Goal: Task Accomplishment & Management: Manage account settings

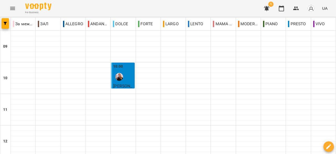
scroll to position [236, 0]
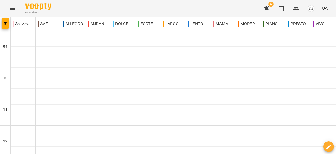
scroll to position [132, 0]
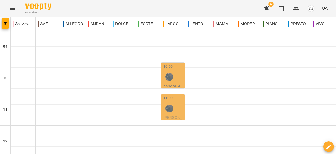
click at [174, 78] on div "10:00" at bounding box center [173, 73] width 20 height 19
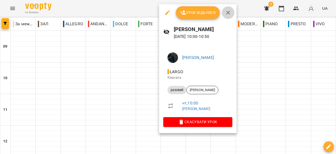
click at [227, 13] on icon "button" at bounding box center [228, 12] width 6 height 6
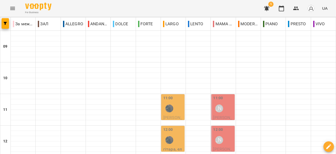
scroll to position [184, 0]
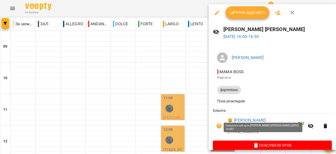
click at [256, 142] on span "Скасувати Урок" at bounding box center [272, 145] width 111 height 6
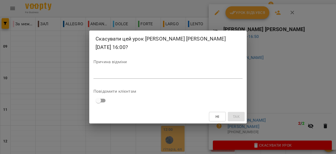
click at [97, 72] on textarea at bounding box center [167, 74] width 149 height 5
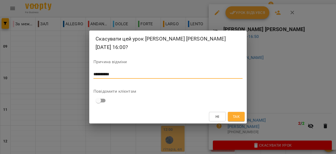
type textarea "**********"
click at [240, 114] on span "Так" at bounding box center [236, 116] width 7 height 6
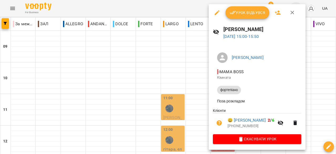
click at [292, 13] on icon "button" at bounding box center [293, 13] width 4 height 4
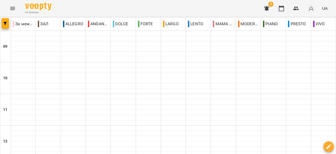
scroll to position [185, 0]
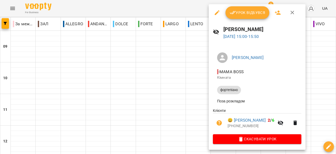
click at [217, 13] on icon "button" at bounding box center [217, 12] width 5 height 5
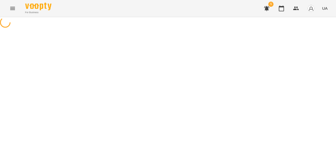
select select "**********"
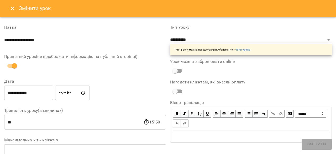
click at [80, 93] on input "*****" at bounding box center [72, 92] width 35 height 15
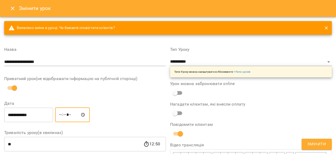
type input "*****"
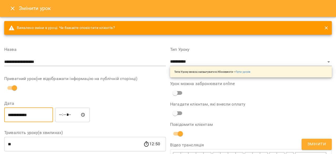
click at [12, 115] on input "**********" at bounding box center [28, 114] width 49 height 15
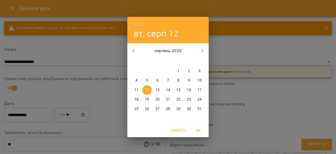
click at [158, 89] on p "13" at bounding box center [157, 89] width 4 height 5
type input "**********"
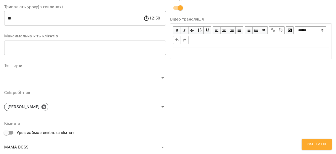
scroll to position [131, 0]
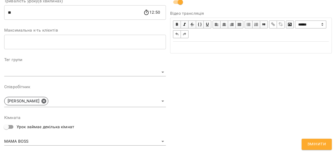
click at [311, 142] on span "Змінити" at bounding box center [317, 144] width 19 height 7
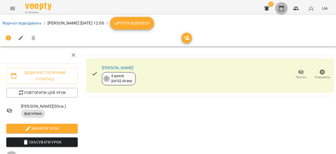
click at [282, 7] on icon "button" at bounding box center [281, 9] width 5 height 6
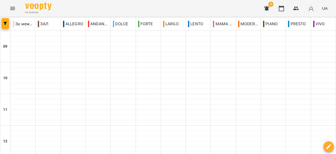
scroll to position [290, 0]
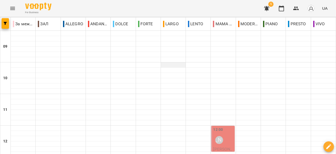
scroll to position [236, 0]
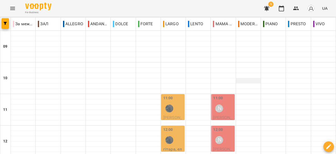
scroll to position [158, 0]
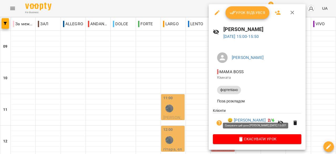
click at [283, 139] on span "Скасувати Урок" at bounding box center [257, 139] width 80 height 6
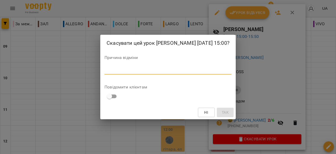
click at [105, 72] on textarea at bounding box center [168, 69] width 127 height 5
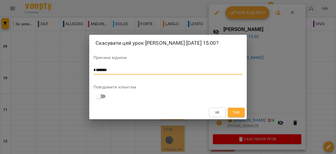
type textarea "*******"
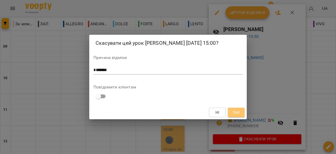
click at [237, 115] on span "Так" at bounding box center [236, 112] width 7 height 6
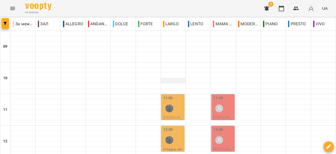
scroll to position [0, 0]
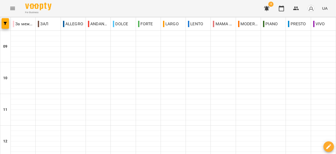
scroll to position [106, 0]
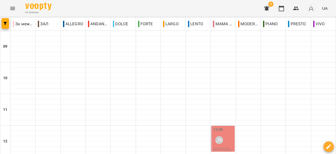
scroll to position [211, 0]
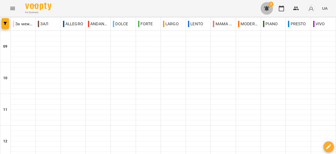
click at [267, 8] on icon "button" at bounding box center [266, 8] width 5 height 5
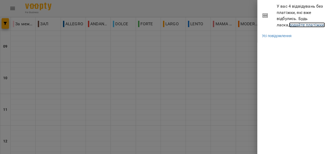
click at [297, 26] on link "додайте платіжки!" at bounding box center [307, 24] width 36 height 5
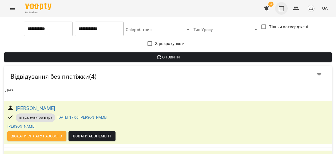
click at [282, 9] on icon "button" at bounding box center [281, 8] width 6 height 6
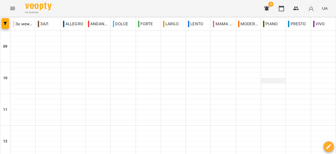
click at [268, 80] on div at bounding box center [273, 80] width 25 height 5
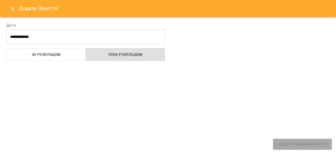
select select
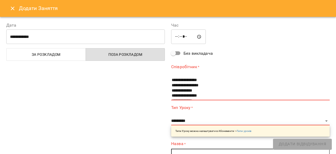
click at [12, 8] on icon "Close" at bounding box center [12, 8] width 6 height 6
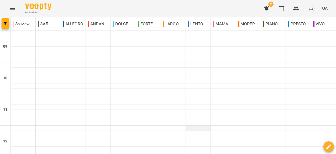
scroll to position [80, 0]
